Goal: Task Accomplishment & Management: Use online tool/utility

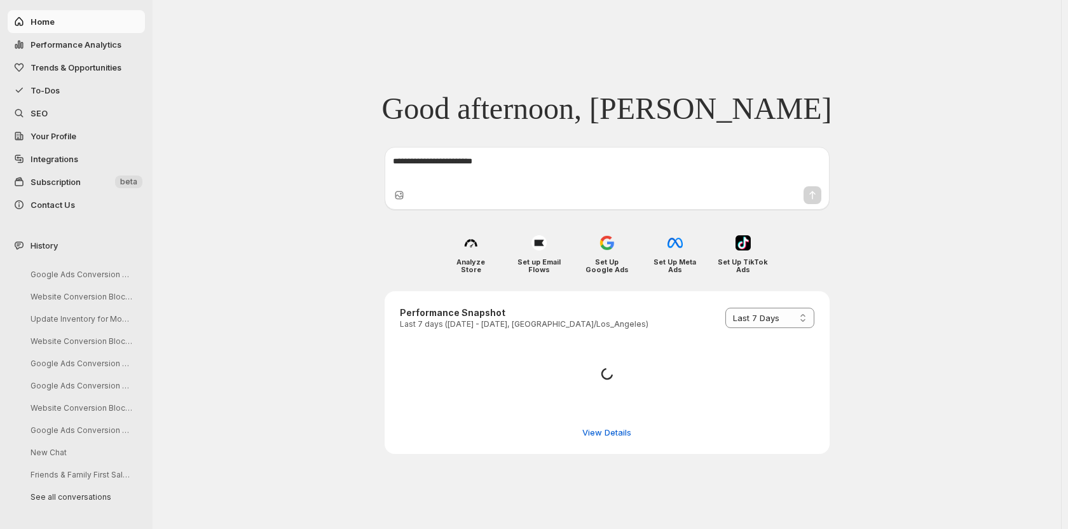
select select "*********"
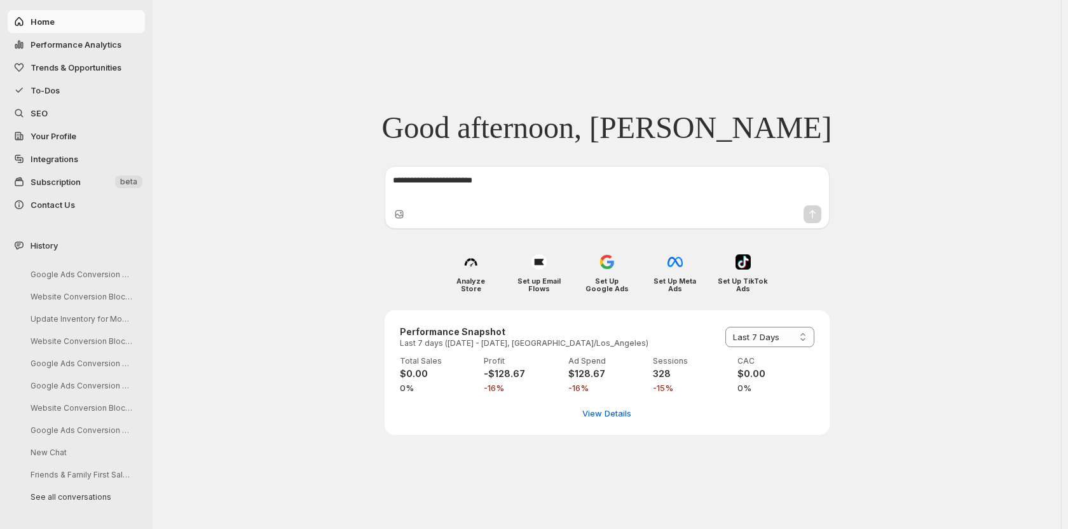
drag, startPoint x: 45, startPoint y: 92, endPoint x: 69, endPoint y: 96, distance: 23.9
click at [45, 92] on span "To-Dos" at bounding box center [45, 90] width 29 height 10
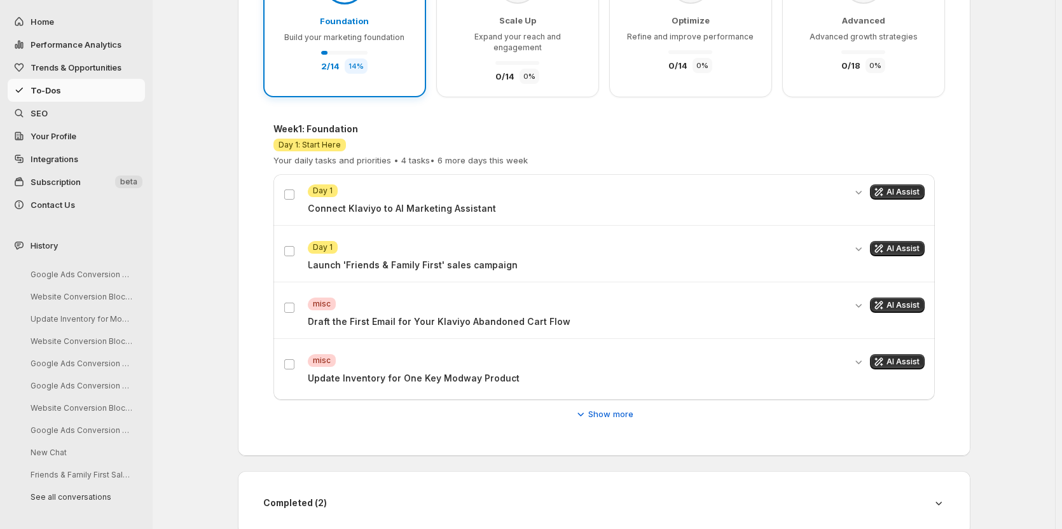
scroll to position [213, 0]
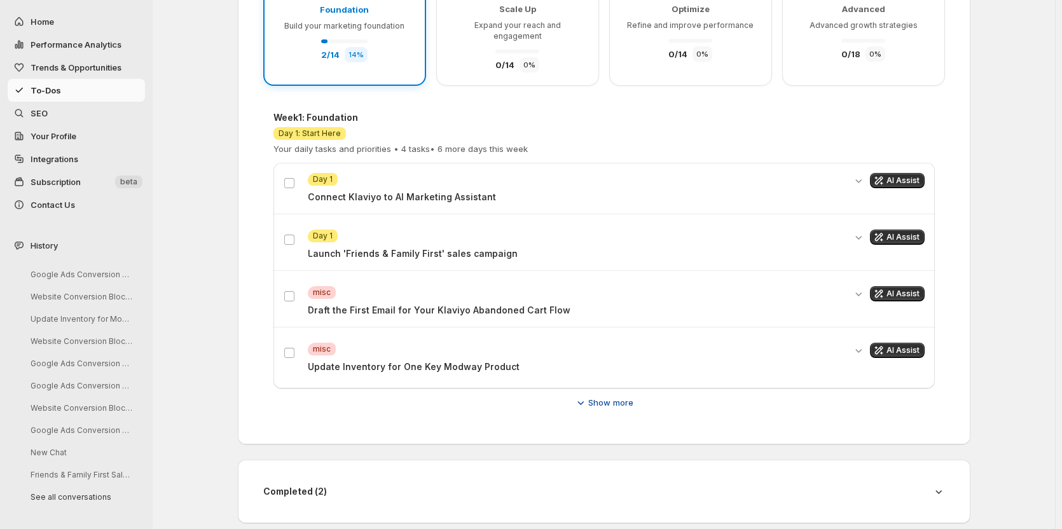
click at [603, 396] on span "Show more" at bounding box center [610, 402] width 45 height 13
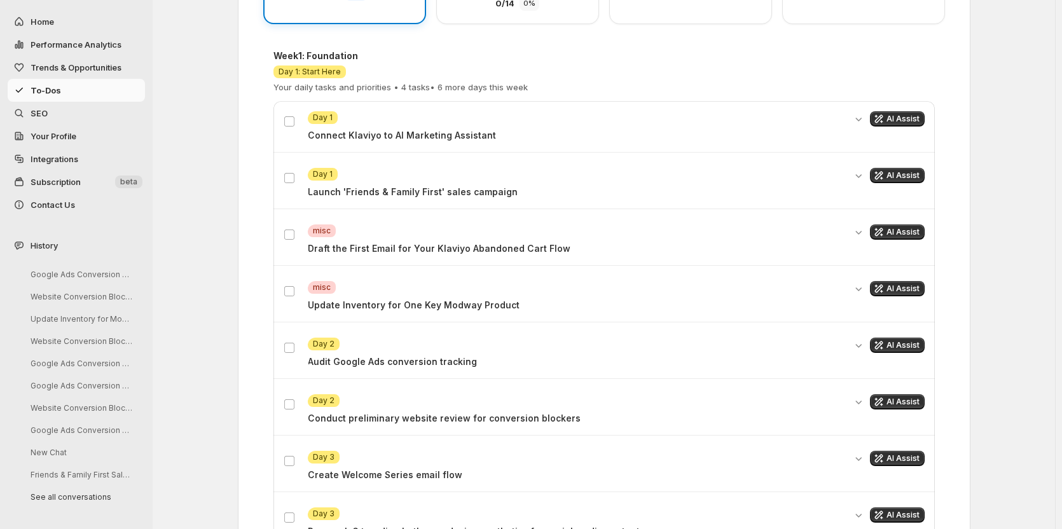
scroll to position [277, 0]
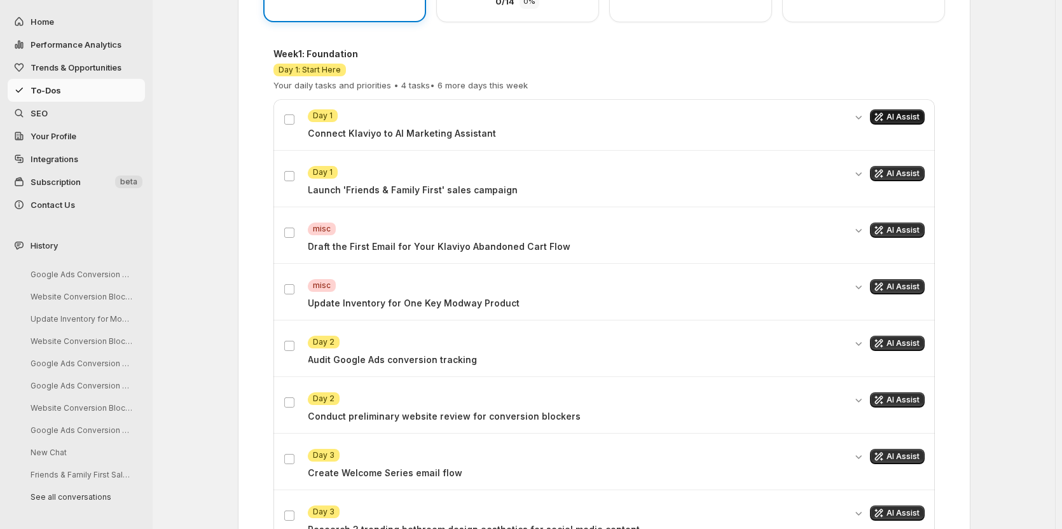
click at [900, 112] on span "AI Assist" at bounding box center [902, 117] width 33 height 10
